Goal: Task Accomplishment & Management: Manage account settings

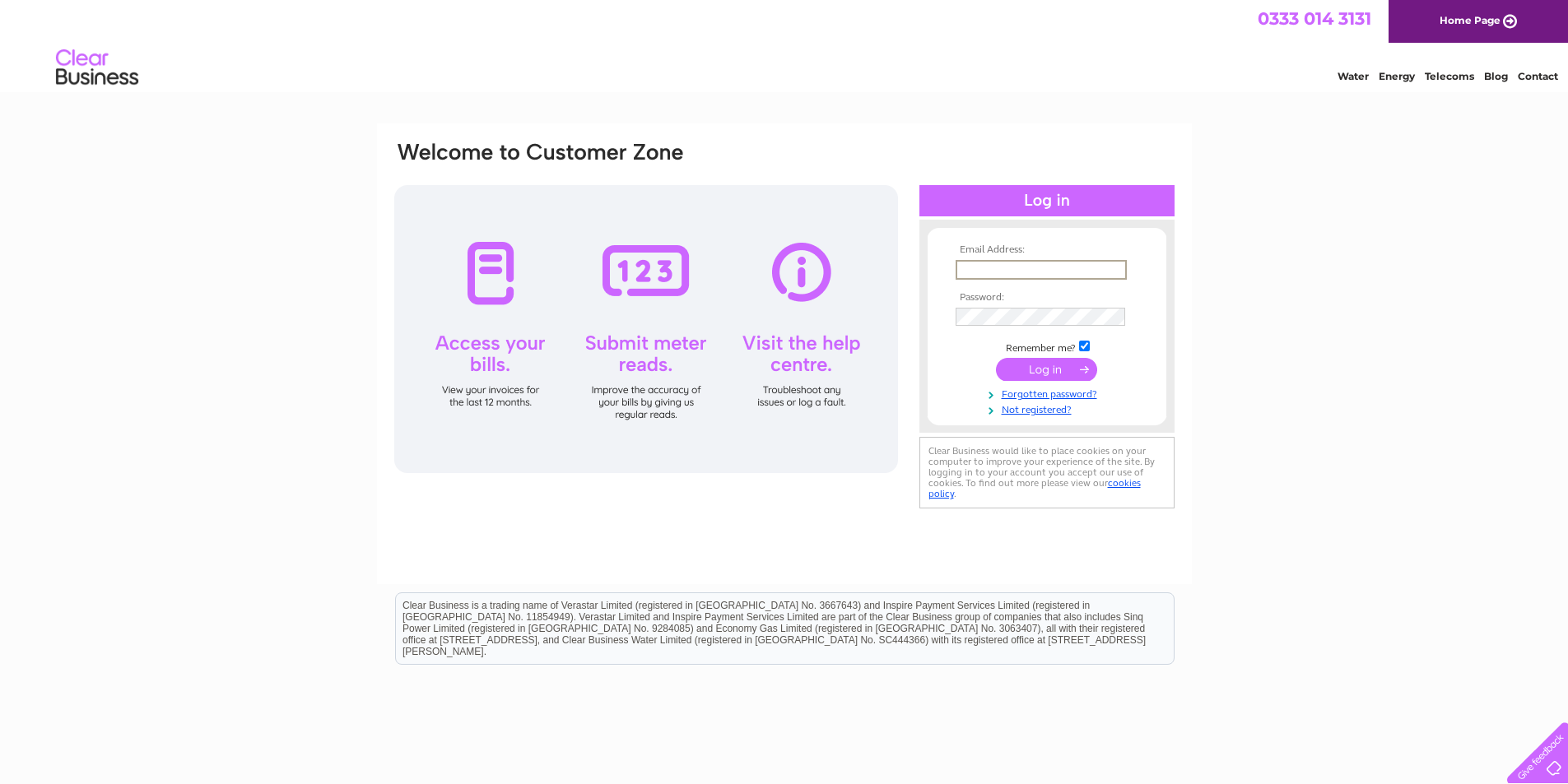
click at [1026, 268] on input "text" at bounding box center [1041, 269] width 171 height 19
type input "[PERSON_NAME][EMAIL_ADDRESS][PERSON_NAME][DOMAIN_NAME]"
click at [997, 358] on input "submit" at bounding box center [1047, 369] width 101 height 23
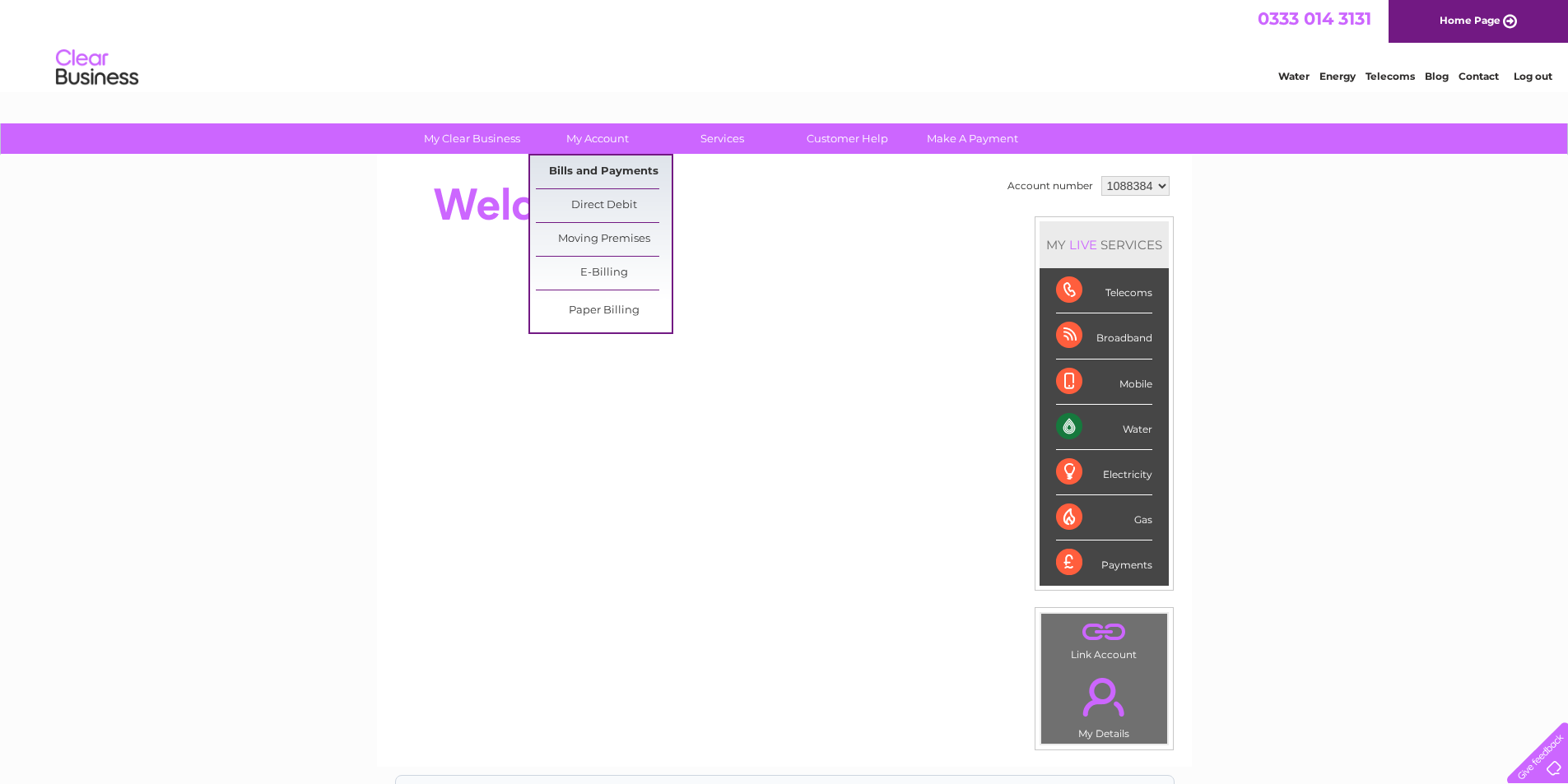
click at [615, 171] on link "Bills and Payments" at bounding box center [604, 172] width 136 height 33
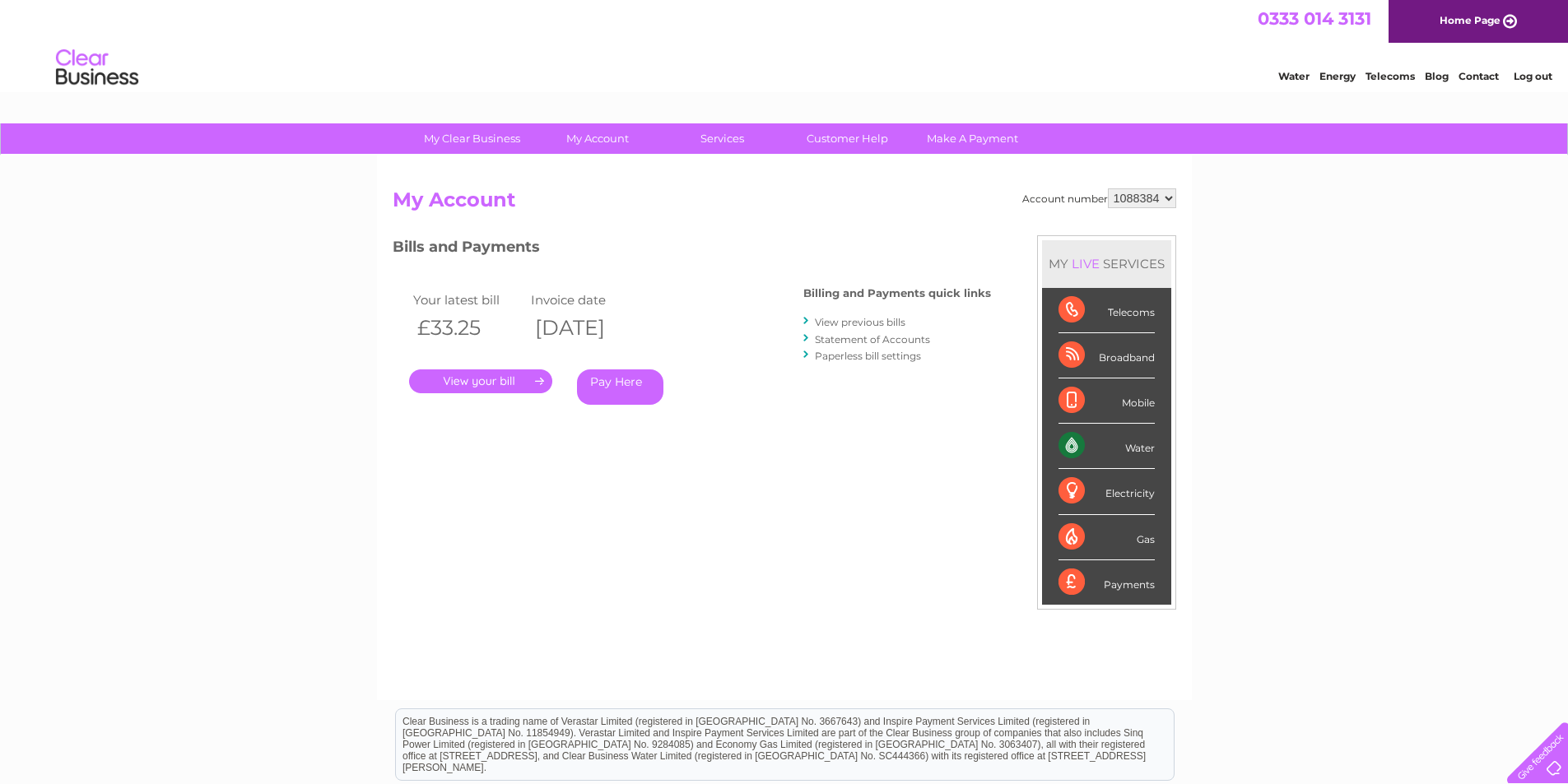
click at [463, 343] on link "." at bounding box center [481, 381] width 144 height 24
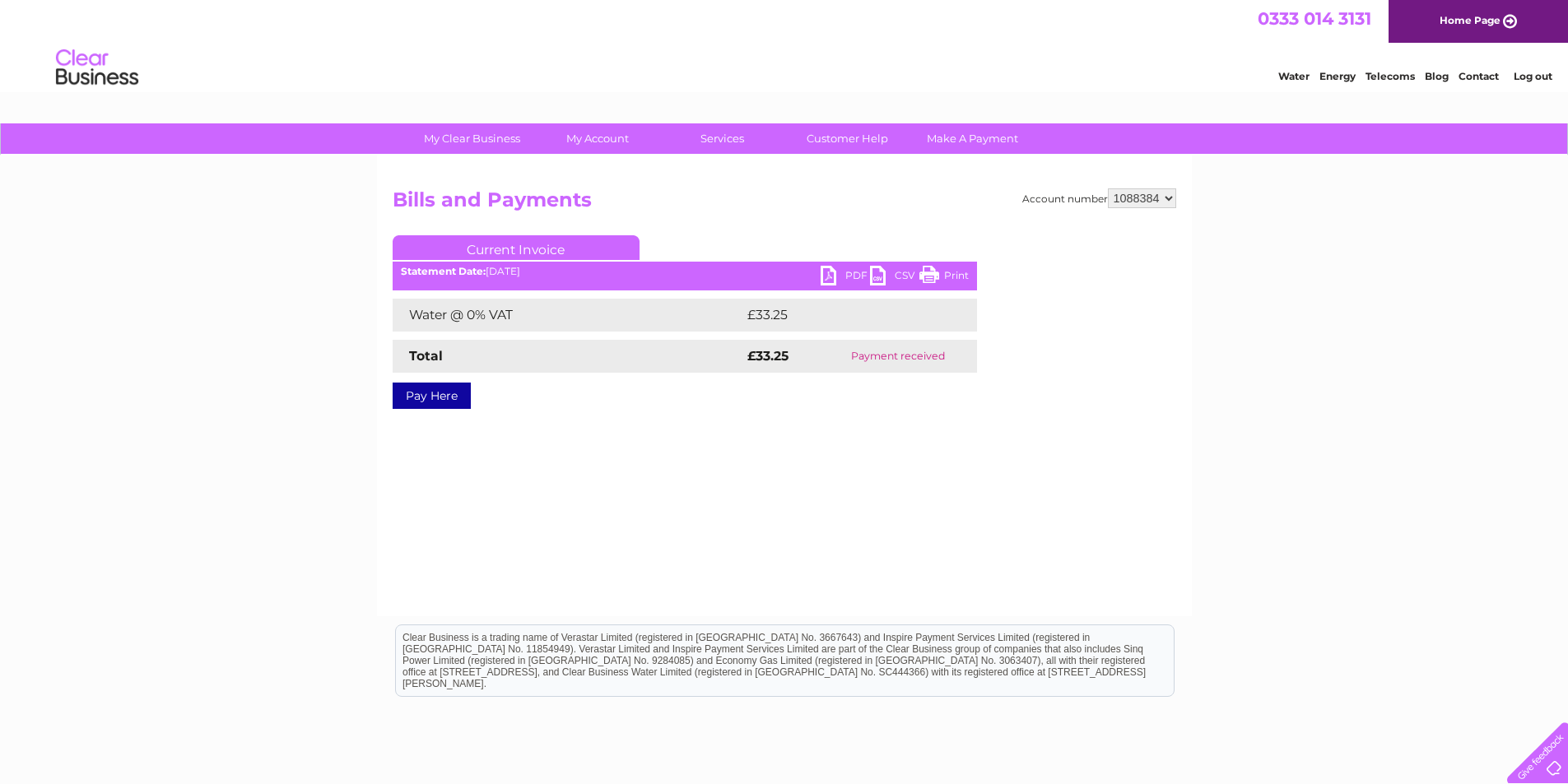
click at [837, 276] on link "PDF" at bounding box center [845, 278] width 49 height 24
click at [1136, 200] on select "1088384 1109107 1109115" at bounding box center [1142, 198] width 69 height 19
click at [1108, 189] on select "1088384 1109107 1109115" at bounding box center [1142, 198] width 69 height 19
click at [1156, 194] on select "1088384 1109107 1109115" at bounding box center [1142, 198] width 69 height 19
select select "1109115"
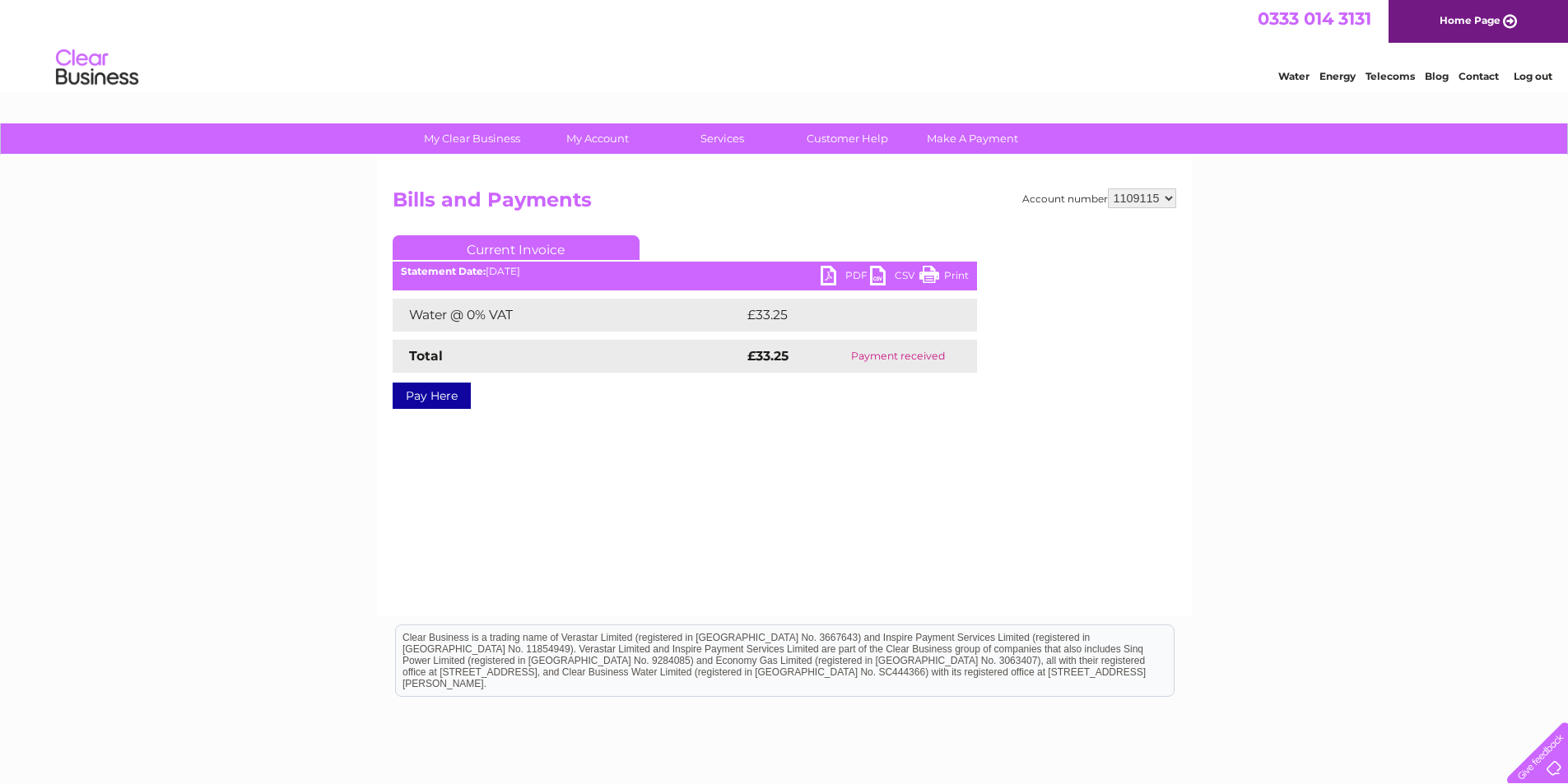
click at [1108, 189] on select "1088384 1109107 1109115" at bounding box center [1142, 198] width 69 height 19
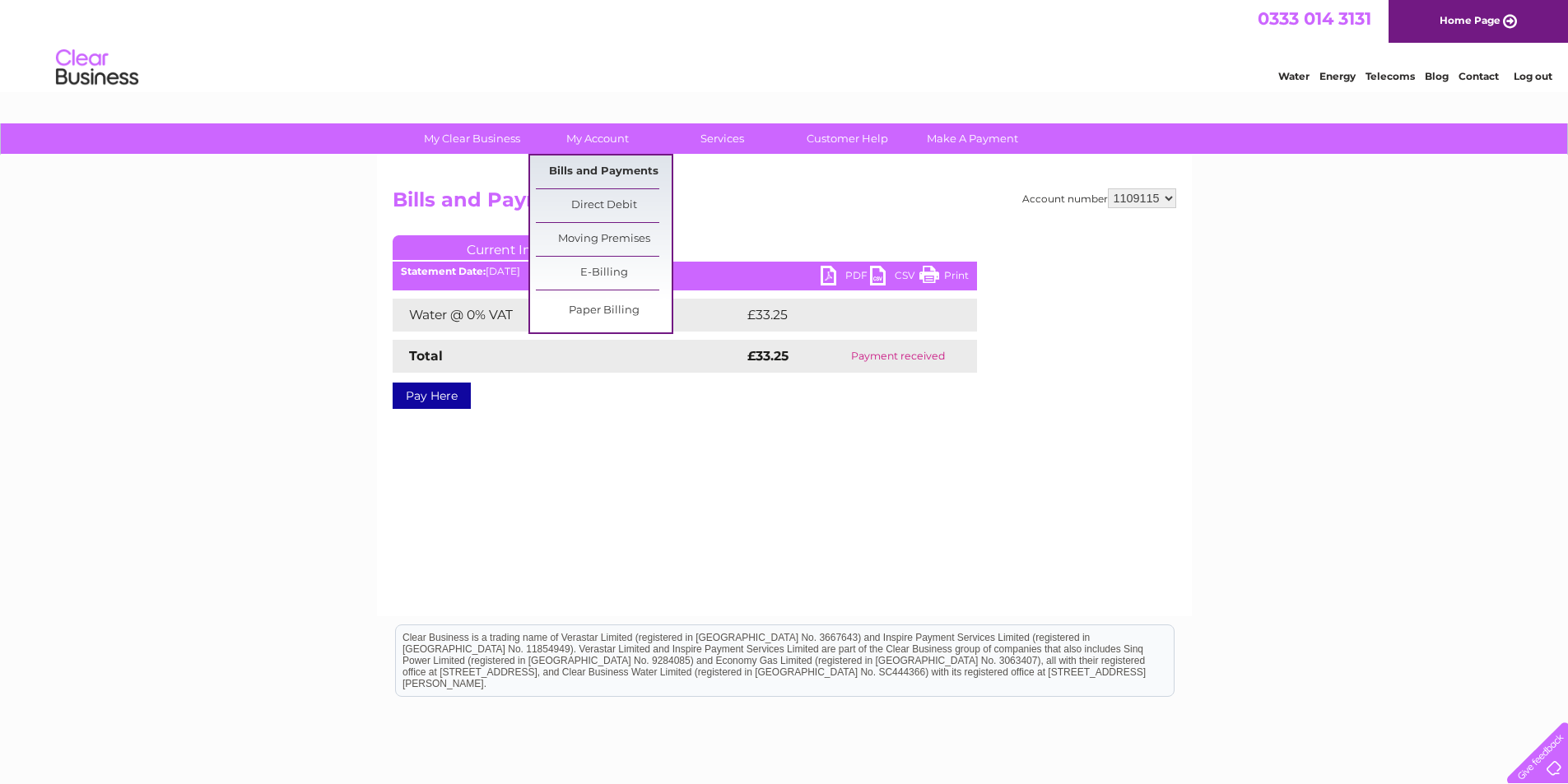
click at [619, 164] on link "Bills and Payments" at bounding box center [604, 172] width 136 height 33
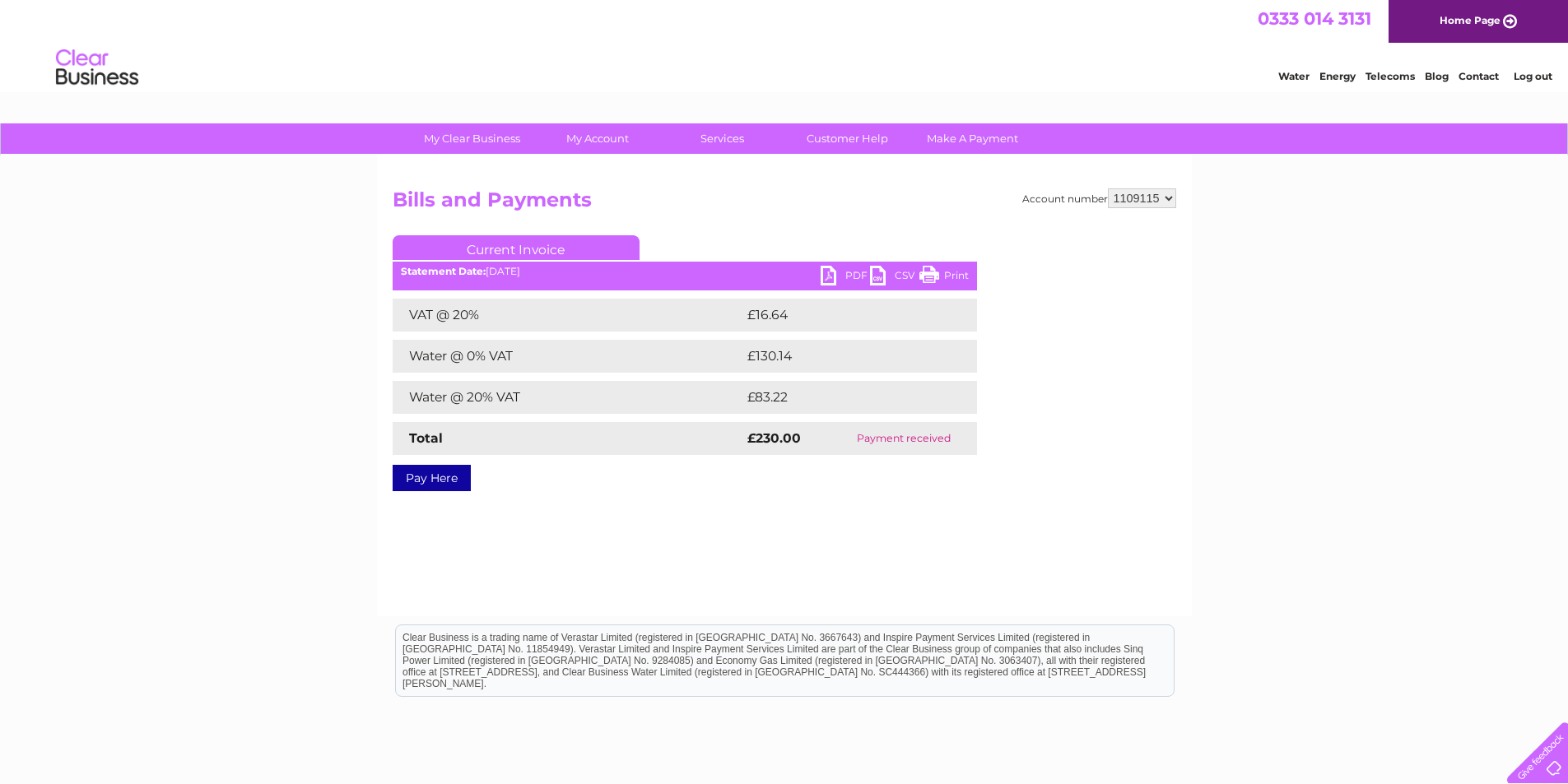
click at [845, 269] on link "PDF" at bounding box center [845, 278] width 49 height 24
click at [1148, 202] on select "1088384 1109107 1109115" at bounding box center [1142, 198] width 69 height 19
select select "1109107"
click at [1108, 189] on select "1088384 1109107 1109115" at bounding box center [1142, 198] width 69 height 19
click at [828, 271] on link "PDF" at bounding box center [845, 278] width 49 height 24
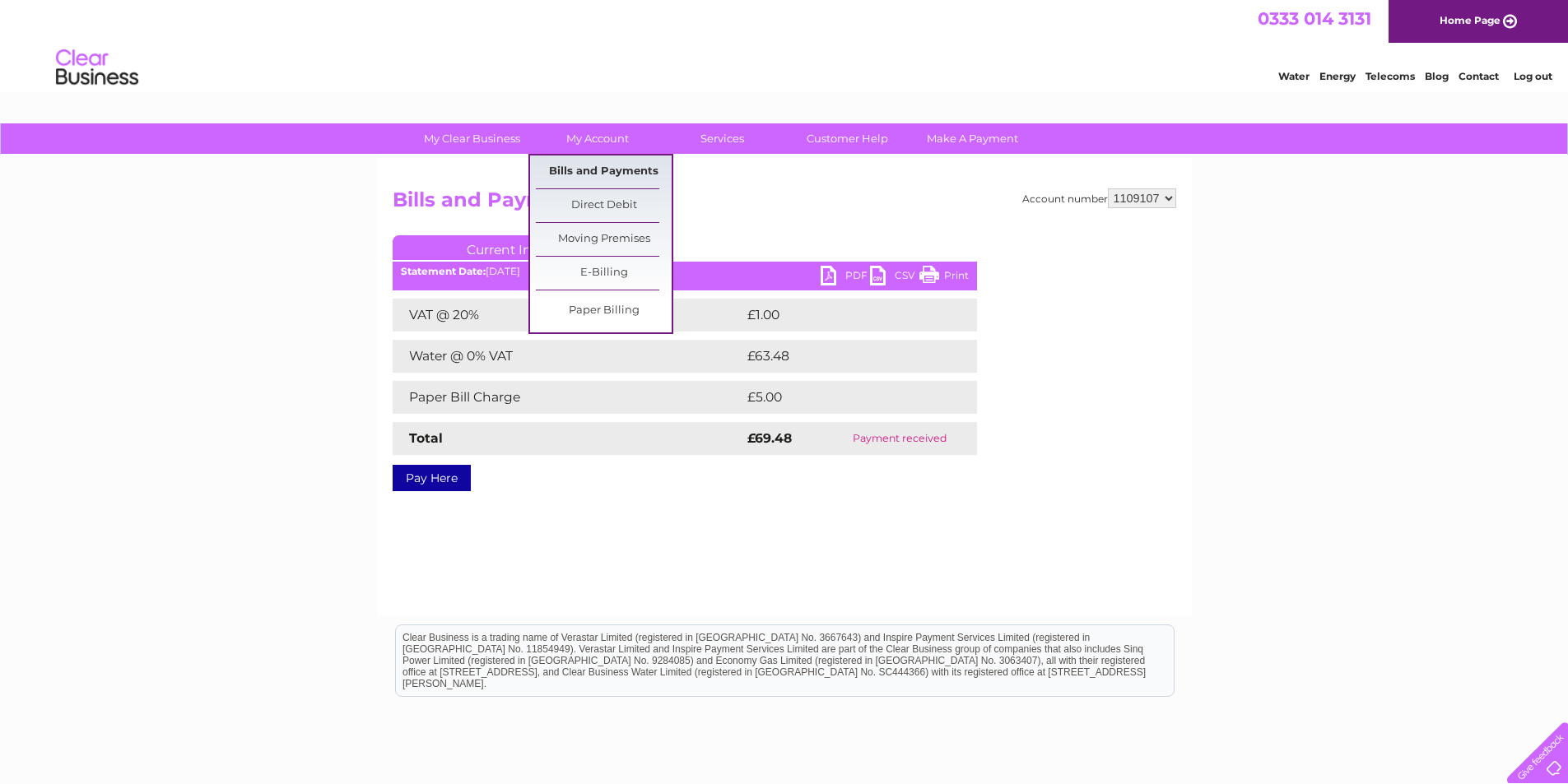
click at [610, 170] on link "Bills and Payments" at bounding box center [604, 172] width 136 height 33
